Goal: Information Seeking & Learning: Learn about a topic

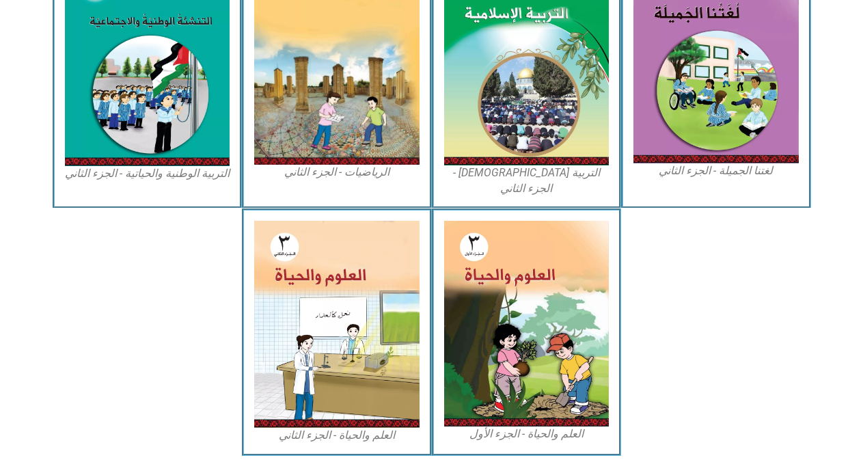
scroll to position [750, 0]
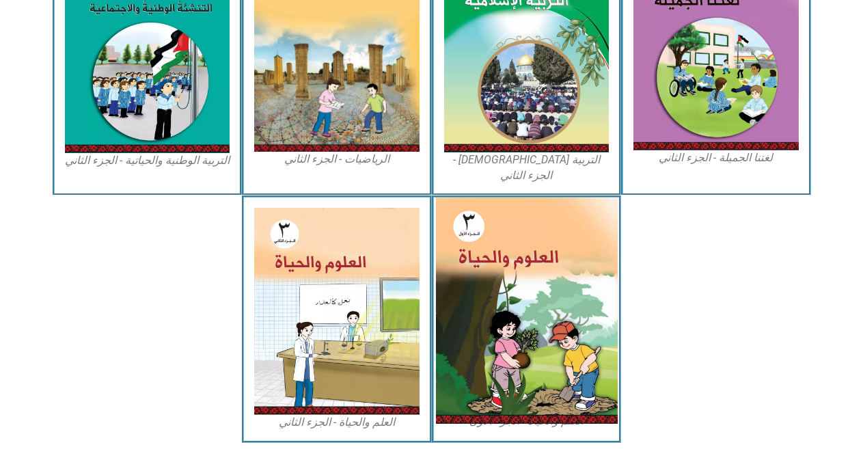
click at [551, 322] on img at bounding box center [526, 311] width 182 height 226
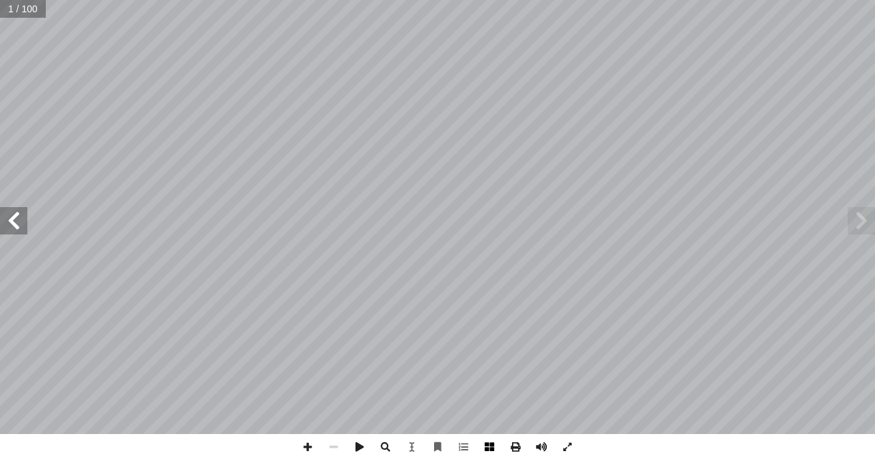
click at [485, 445] on span at bounding box center [489, 447] width 26 height 26
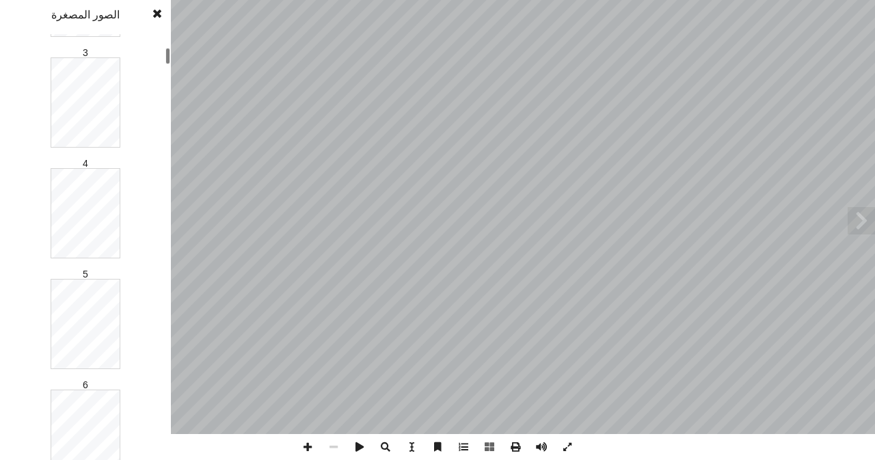
click at [165, 58] on div at bounding box center [167, 56] width 5 height 16
click at [165, 59] on div at bounding box center [167, 57] width 5 height 16
click at [165, 97] on div "1 2 3 4 5 6 7 8 9 10 11 12 13 14 15 16 17 18 19 20 21 22 23 24 25 26 27 28 29 3…" at bounding box center [85, 247] width 171 height 426
click at [172, 152] on div "العلم والحياة ورقة: أ أ ّ ال ُ فريق يرحمك الله أ أ الذي - التي الدكتور مارو حمد…" at bounding box center [437, 230] width 875 height 460
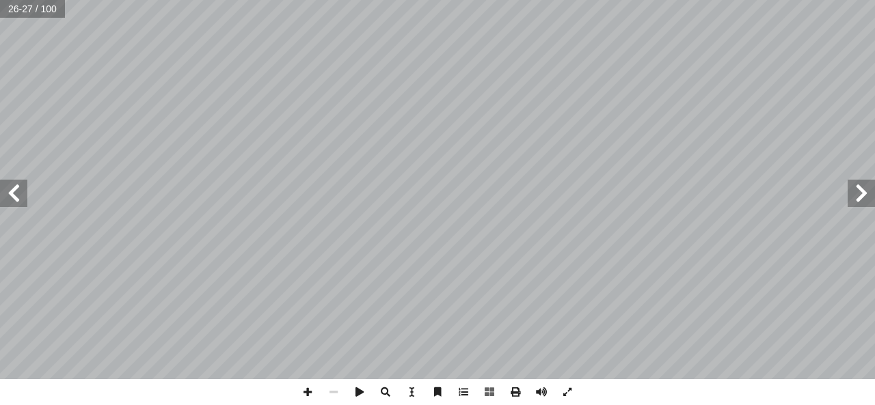
click at [8, 194] on span at bounding box center [13, 193] width 27 height 27
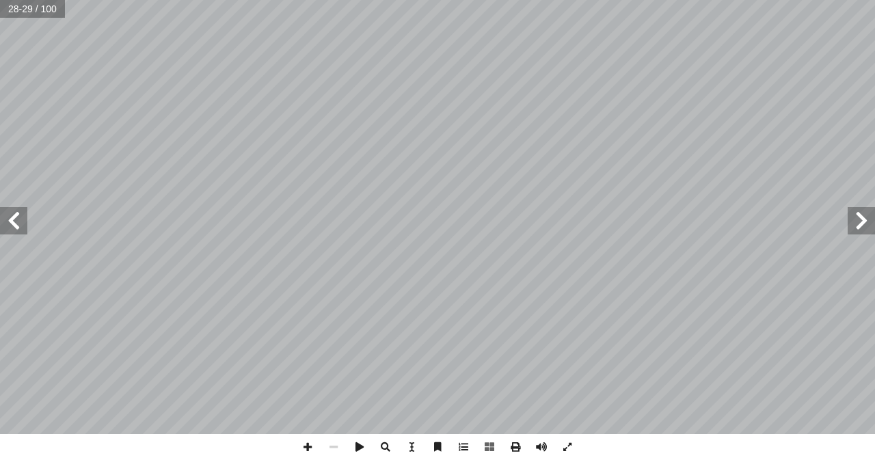
click at [23, 230] on span at bounding box center [13, 220] width 27 height 27
